Goal: Task Accomplishment & Management: Use online tool/utility

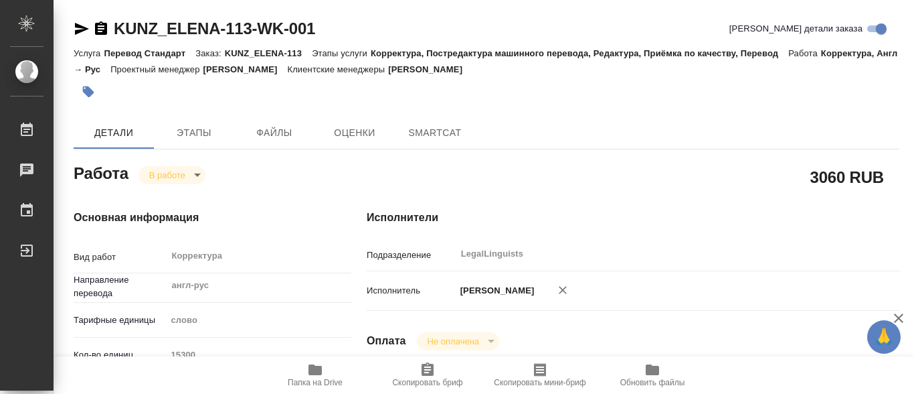
type textarea "x"
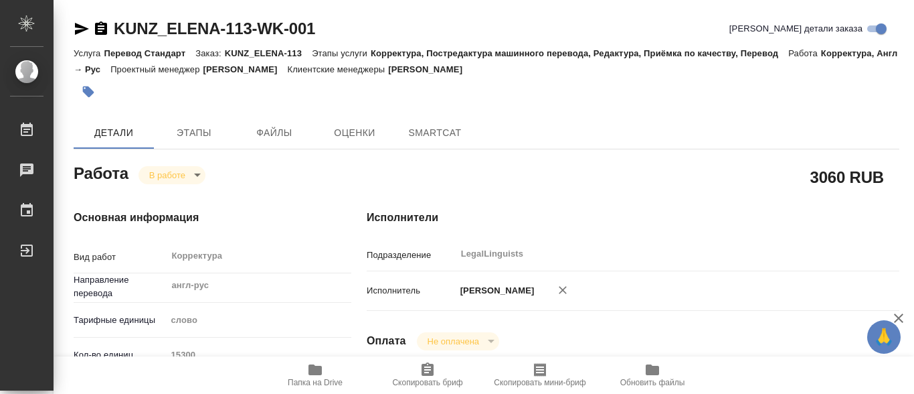
type textarea "x"
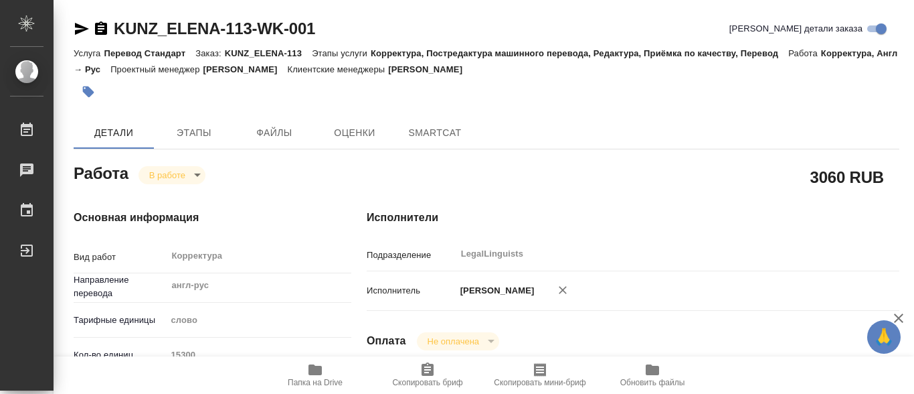
type textarea "x"
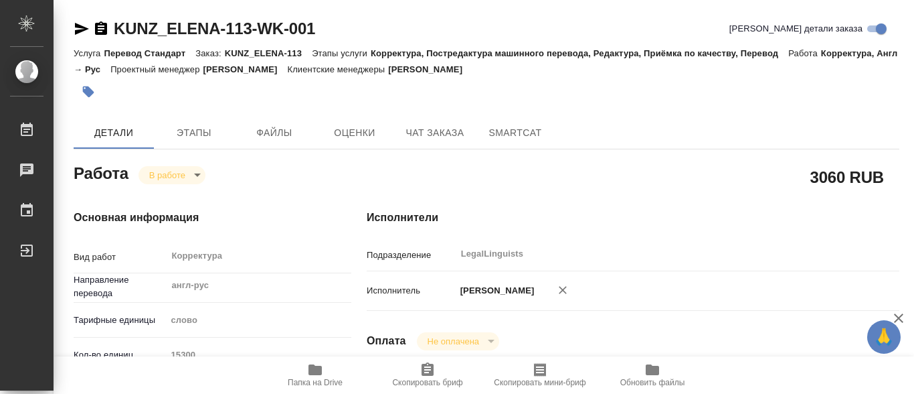
type textarea "x"
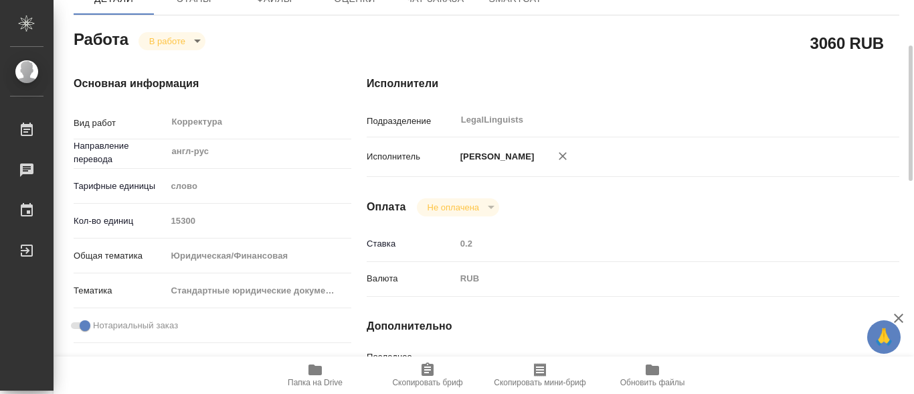
scroll to position [201, 0]
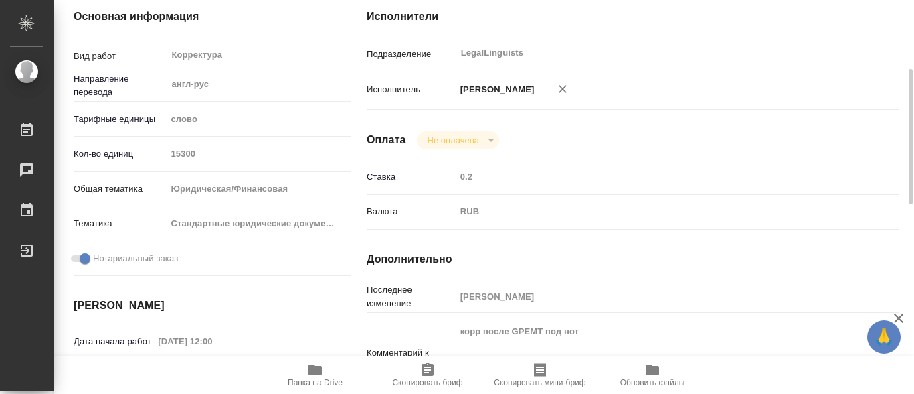
type textarea "x"
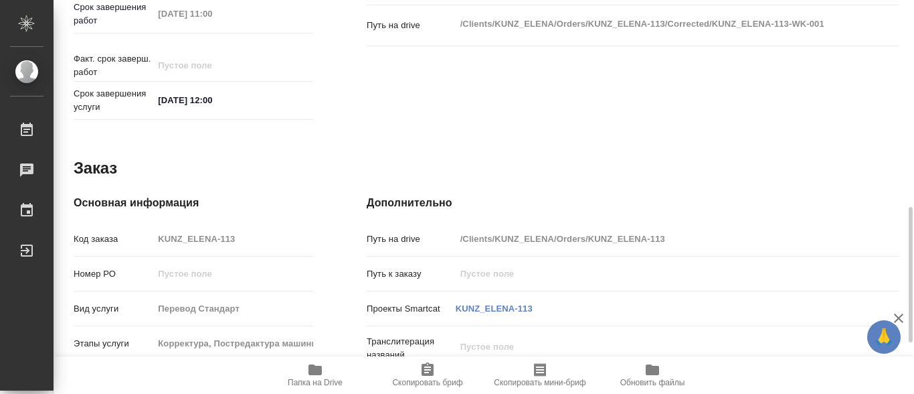
scroll to position [736, 0]
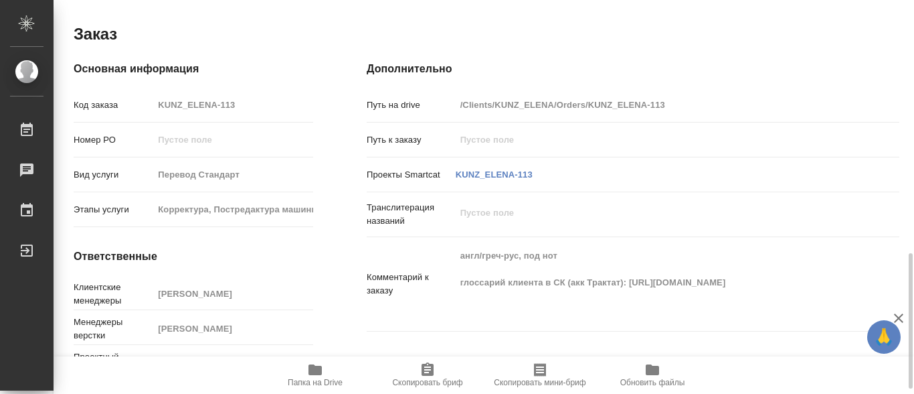
drag, startPoint x: 629, startPoint y: 271, endPoint x: 637, endPoint y: 296, distance: 25.8
click at [637, 296] on textarea "англ/греч-рус, под нот глоссарий клиента в СК (акк Трактат): [URL][DOMAIN_NAME]" at bounding box center [656, 282] width 400 height 76
